Goal: Task Accomplishment & Management: Manage account settings

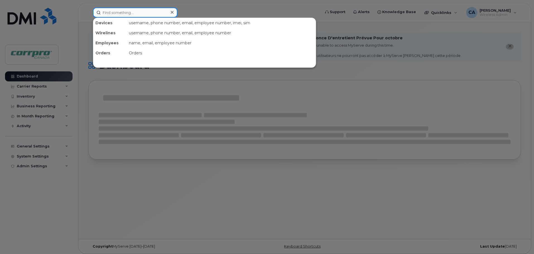
click at [125, 15] on input at bounding box center [135, 13] width 85 height 10
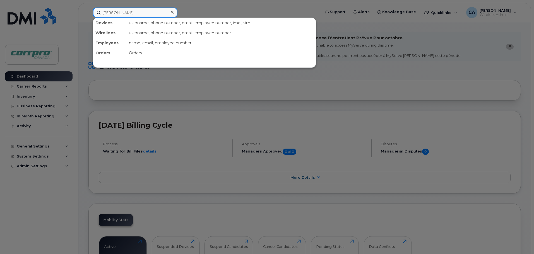
type input "[PERSON_NAME]"
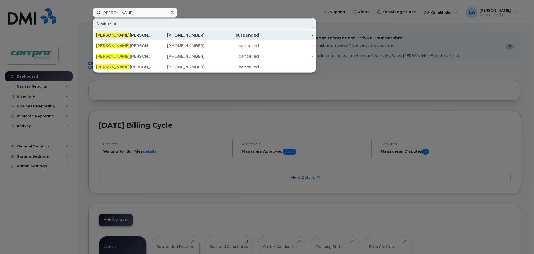
click at [121, 37] on div "[PERSON_NAME]" at bounding box center [123, 35] width 54 height 6
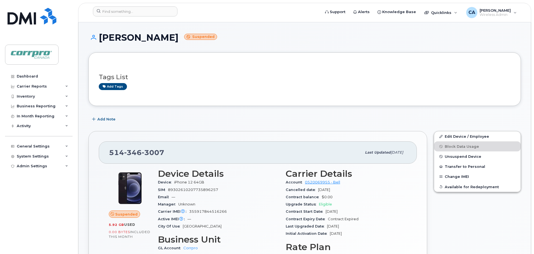
scroll to position [56, 0]
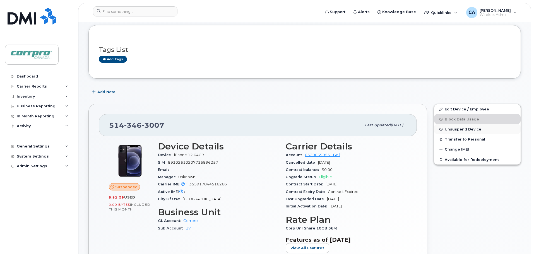
click at [462, 128] on span "Unsuspend Device" at bounding box center [463, 129] width 37 height 4
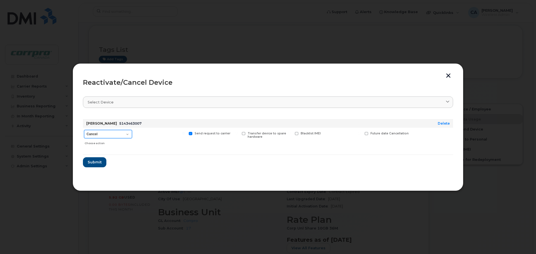
click at [106, 133] on select "Cancel Suspend - Extend Suspension Reactivate" at bounding box center [108, 134] width 48 height 8
select select "[object Object]"
click at [84, 130] on select "Cancel Suspend - Extend Suspension Reactivate" at bounding box center [108, 134] width 48 height 8
click at [94, 163] on span "Submit" at bounding box center [94, 162] width 14 height 5
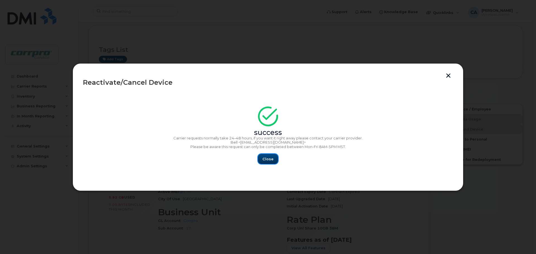
click at [269, 160] on span "Close" at bounding box center [268, 159] width 11 height 5
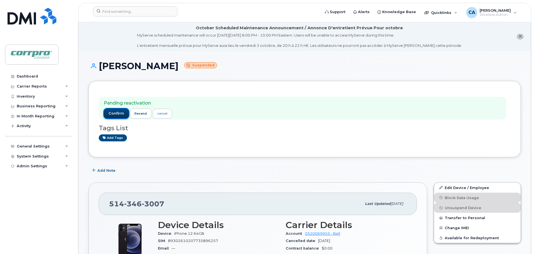
click at [119, 116] on span "confirm" at bounding box center [117, 113] width 16 height 5
click at [117, 115] on span "confirm" at bounding box center [117, 113] width 16 height 5
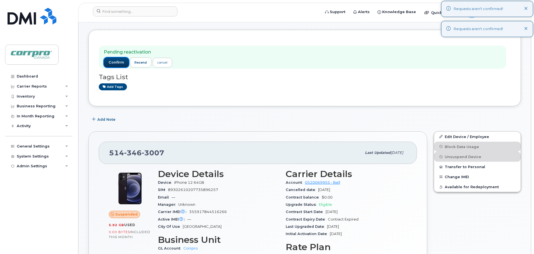
scroll to position [56, 0]
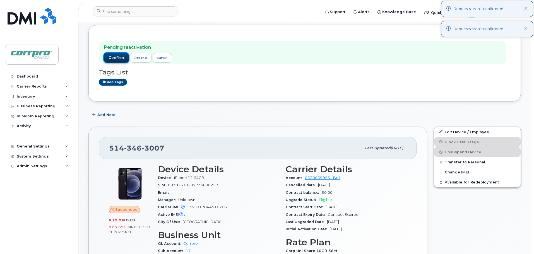
click at [108, 56] on button "confirm" at bounding box center [116, 58] width 25 height 10
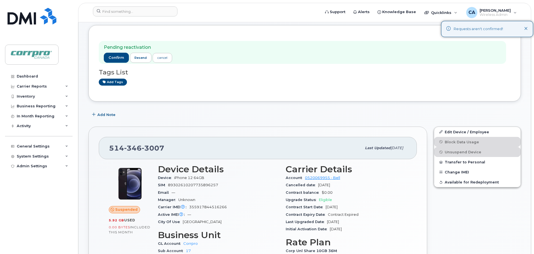
click at [528, 9] on icon at bounding box center [527, 9] width 4 height 4
click at [526, 30] on icon at bounding box center [527, 29] width 4 height 4
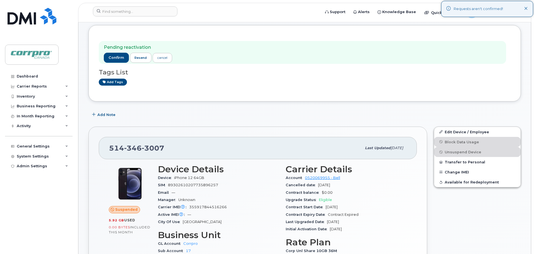
click at [527, 11] on icon at bounding box center [527, 9] width 4 height 4
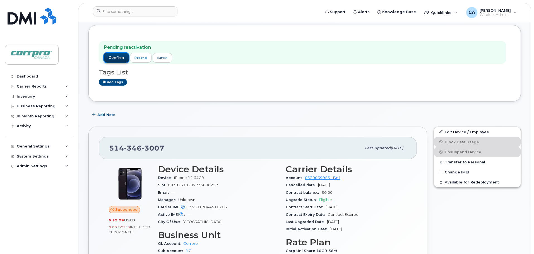
click at [114, 60] on span "confirm" at bounding box center [117, 57] width 16 height 5
click at [110, 60] on span "confirm" at bounding box center [117, 57] width 16 height 5
